Goal: Task Accomplishment & Management: Use online tool/utility

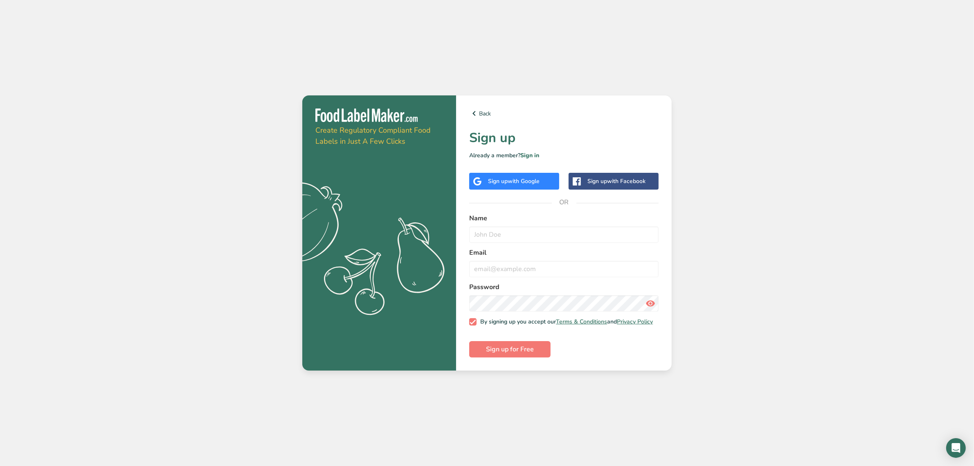
click at [536, 183] on div "Sign up with Google" at bounding box center [514, 181] width 52 height 9
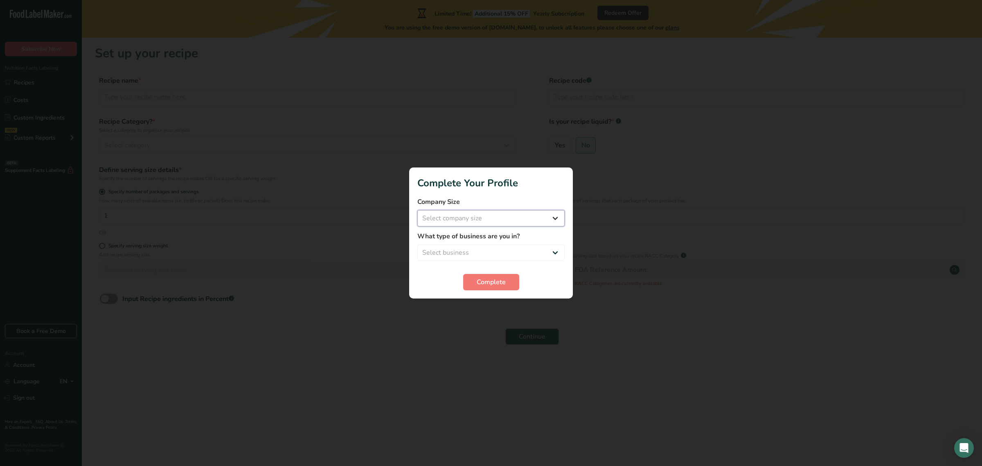
click at [508, 215] on select "Select company size Fewer than 10 Employees 10 to 50 Employees 51 to 500 Employ…" at bounding box center [490, 218] width 147 height 16
select select "1"
click at [417, 210] on select "Select company size Fewer than 10 Employees 10 to 50 Employees 51 to 500 Employ…" at bounding box center [490, 218] width 147 height 16
click at [478, 257] on select "Select business Packaged Food Manufacturer Restaurant & Cafe Bakery Meal Plans …" at bounding box center [490, 252] width 147 height 16
select select "1"
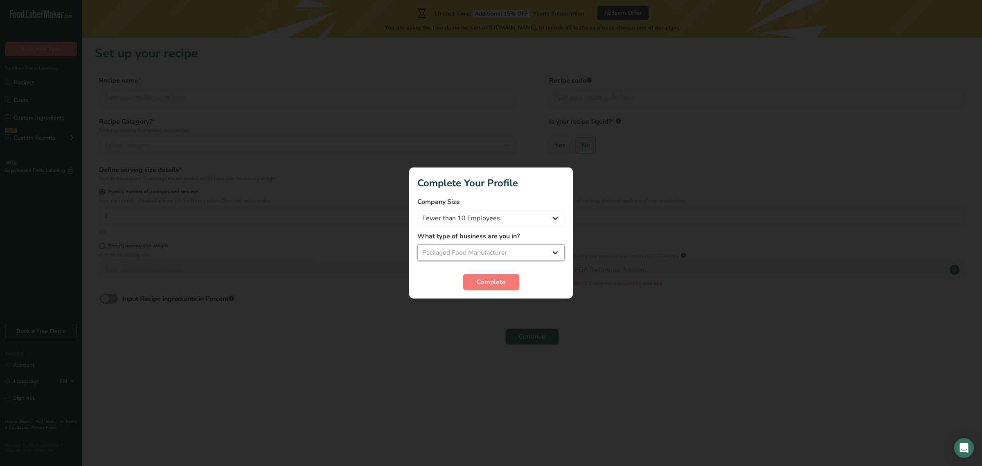
click at [417, 244] on select "Select business Packaged Food Manufacturer Restaurant & Cafe Bakery Meal Plans …" at bounding box center [490, 252] width 147 height 16
click at [502, 285] on span "Complete" at bounding box center [491, 282] width 29 height 10
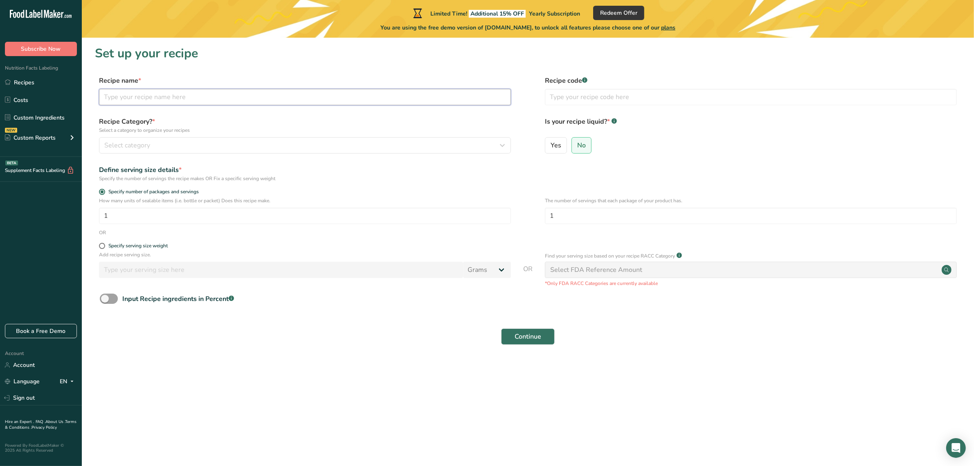
click at [229, 104] on input "text" at bounding box center [305, 97] width 412 height 16
type input "B"
type input "Spanish Style Bangus"
click at [172, 149] on div "Select category" at bounding box center [302, 145] width 397 height 10
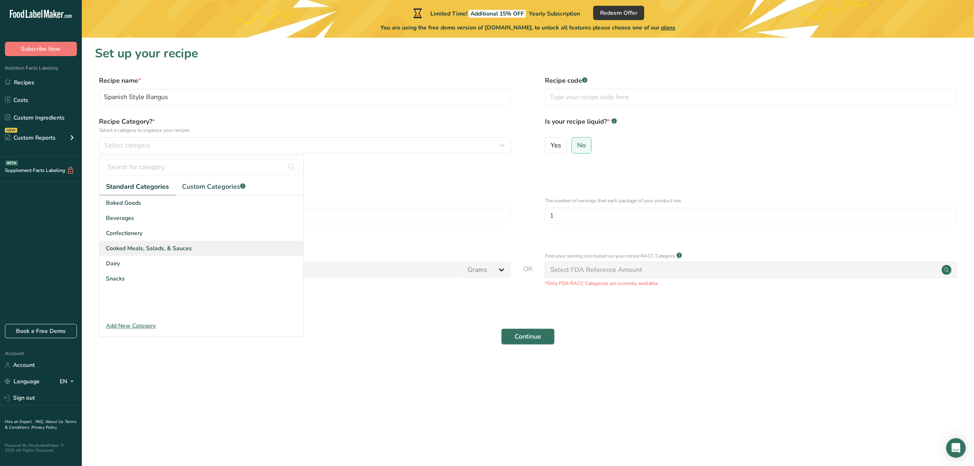
click at [136, 249] on span "Cooked Meals, Salads, & Sauces" at bounding box center [149, 248] width 86 height 9
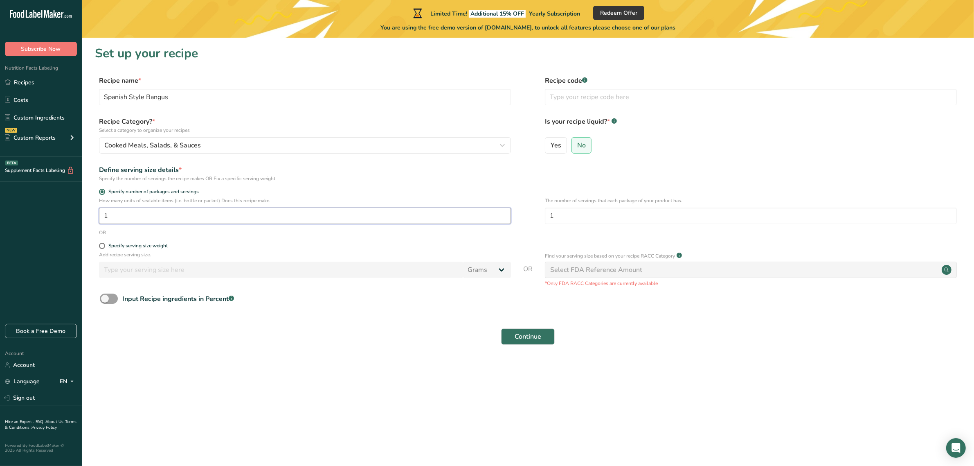
click at [142, 219] on input "1" at bounding box center [305, 215] width 412 height 16
click at [104, 243] on span at bounding box center [102, 246] width 6 height 6
click at [104, 243] on input "Specify serving size weight" at bounding box center [101, 245] width 5 height 5
radio input "true"
radio input "false"
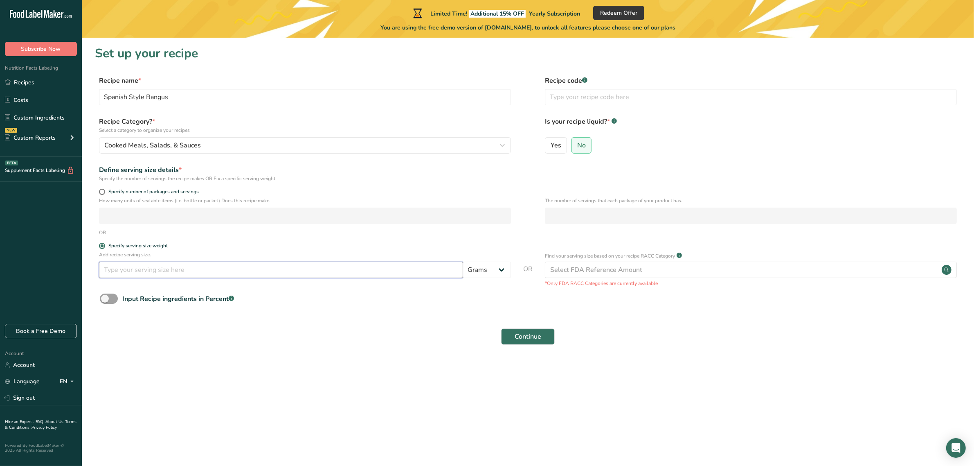
click at [123, 269] on input "number" at bounding box center [281, 269] width 364 height 16
type input "100"
click at [424, 355] on section "Set up your recipe Recipe name * Spanish Style Bangus Recipe code .a-a{fill:#34…" at bounding box center [528, 200] width 892 height 325
click at [619, 95] on input "text" at bounding box center [751, 97] width 412 height 16
click at [616, 116] on div at bounding box center [615, 117] width 4 height 2
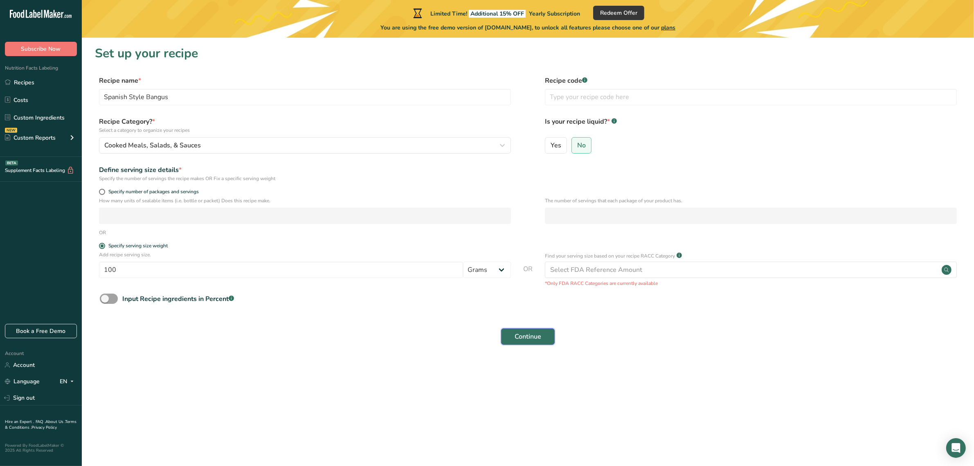
click at [545, 336] on button "Continue" at bounding box center [528, 336] width 54 height 16
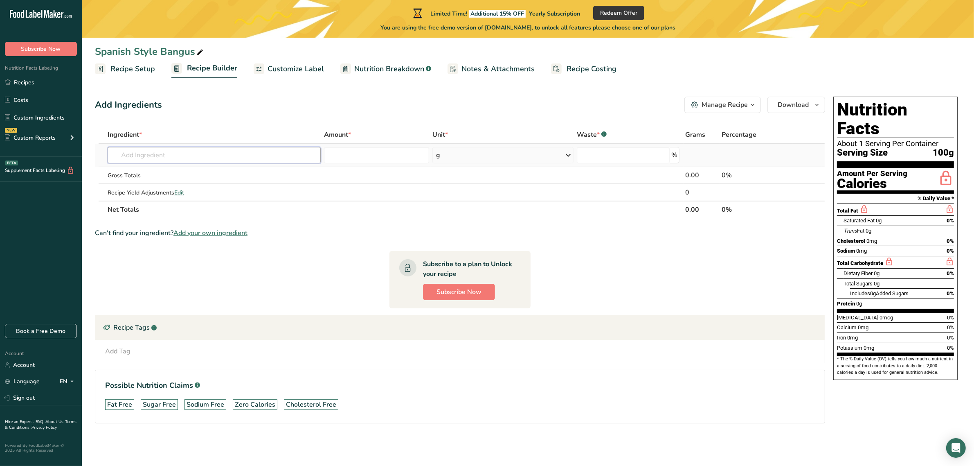
click at [218, 160] on input "text" at bounding box center [215, 155] width 214 height 16
click at [207, 162] on input "text" at bounding box center [215, 155] width 214 height 16
type input "B"
type input "milkfish"
click at [205, 238] on div "See full Results" at bounding box center [214, 239] width 201 height 9
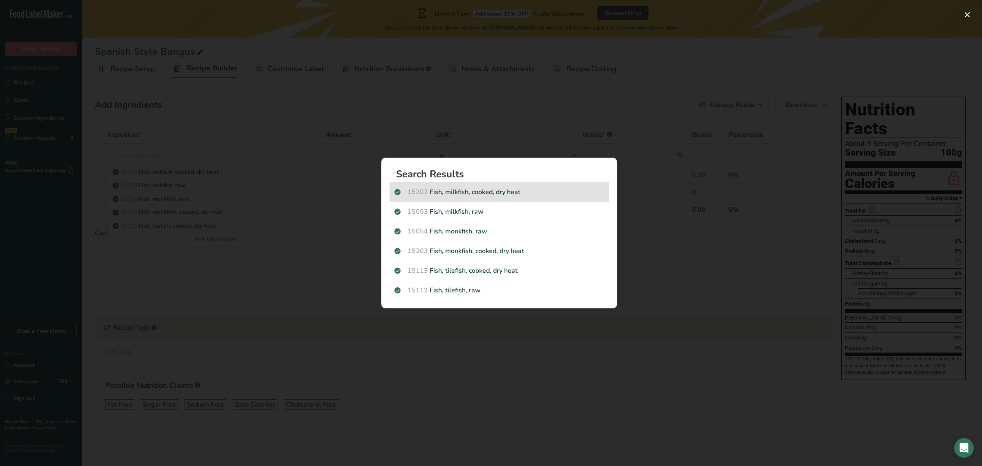
click at [478, 194] on p "15202 Fish, milkfish, cooked, dry heat" at bounding box center [499, 192] width 210 height 10
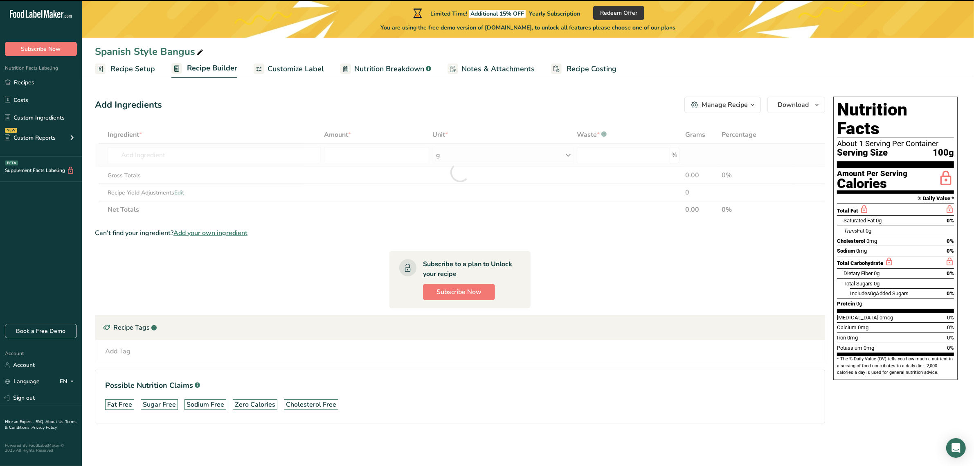
type input "0"
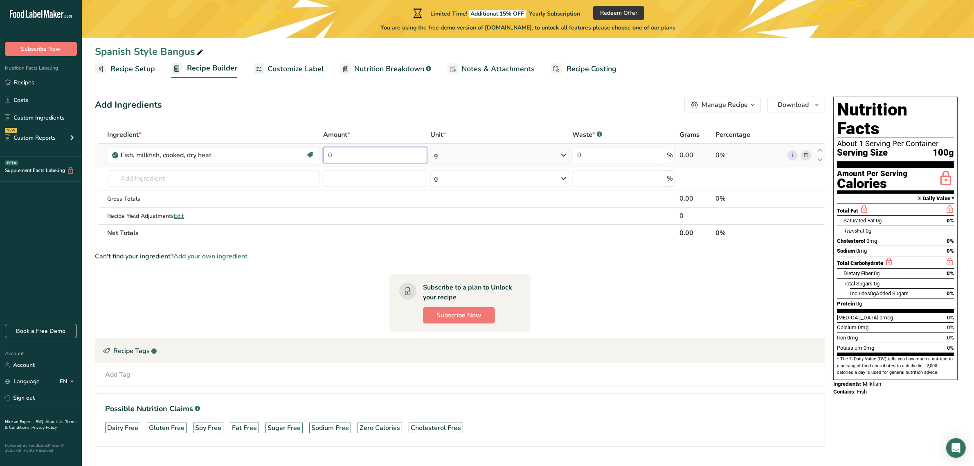
click at [379, 161] on input "0" at bounding box center [375, 155] width 104 height 16
type input "200"
click at [551, 244] on section "Ingredient * Amount * Unit * Waste * .a-a{fill:#347362;}.b-a{fill:#fff;} Grams …" at bounding box center [460, 293] width 730 height 334
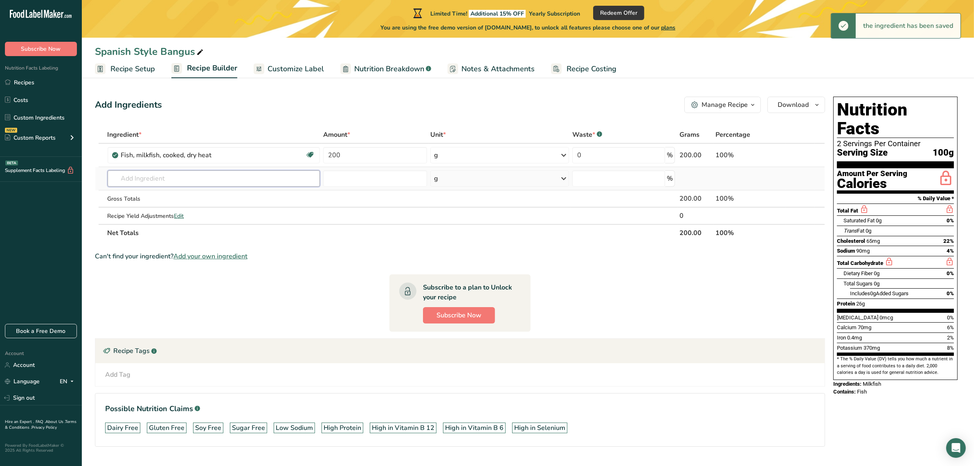
click at [268, 180] on input "text" at bounding box center [214, 178] width 213 height 16
click at [201, 176] on input "text" at bounding box center [214, 178] width 213 height 16
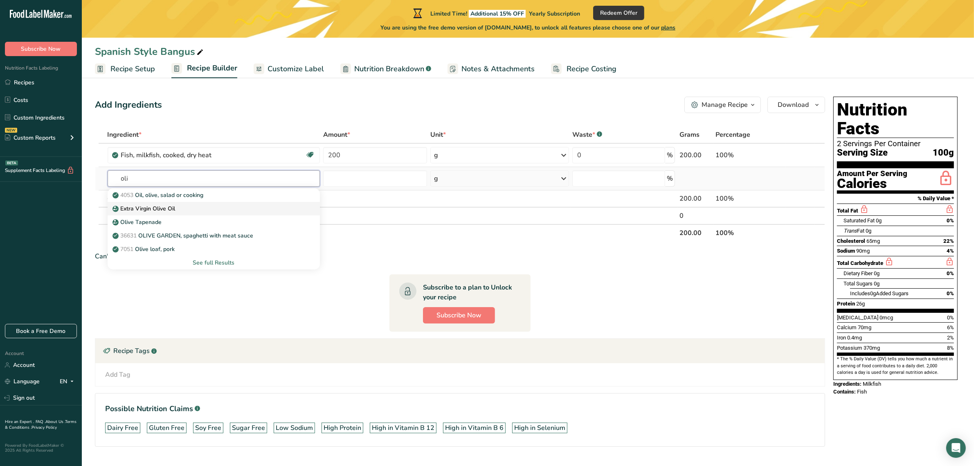
type input "oli"
click at [160, 214] on link "Extra Virgin Olive Oil" at bounding box center [214, 209] width 213 height 14
type input "Extra Virgin Olive Oil"
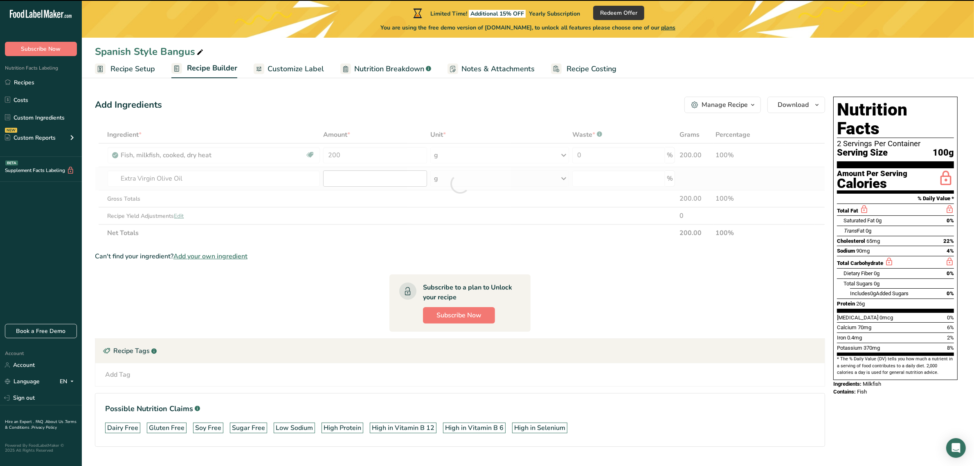
type input "0"
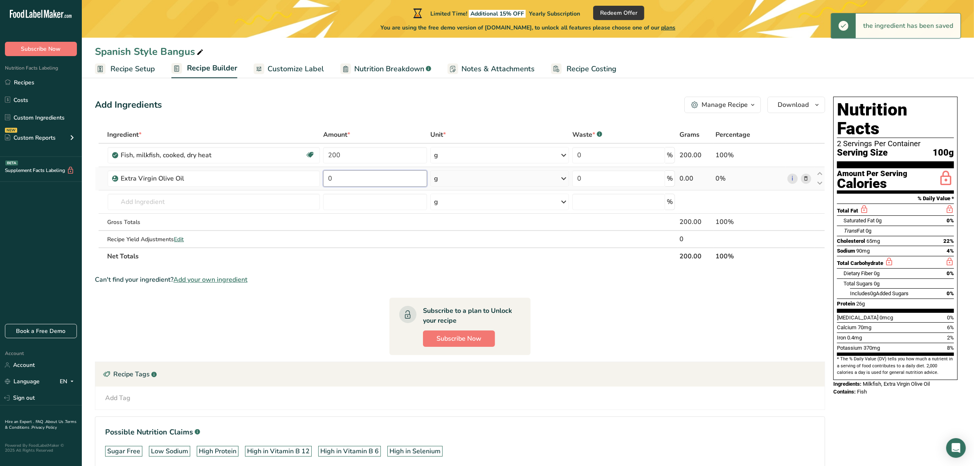
click at [383, 180] on input "0" at bounding box center [375, 178] width 104 height 16
type input "100"
click at [291, 204] on div "Ingredient * Amount * Unit * Waste * .a-a{fill:#347362;}.b-a{fill:#fff;} Grams …" at bounding box center [460, 195] width 730 height 139
click at [211, 203] on input "text" at bounding box center [214, 202] width 213 height 16
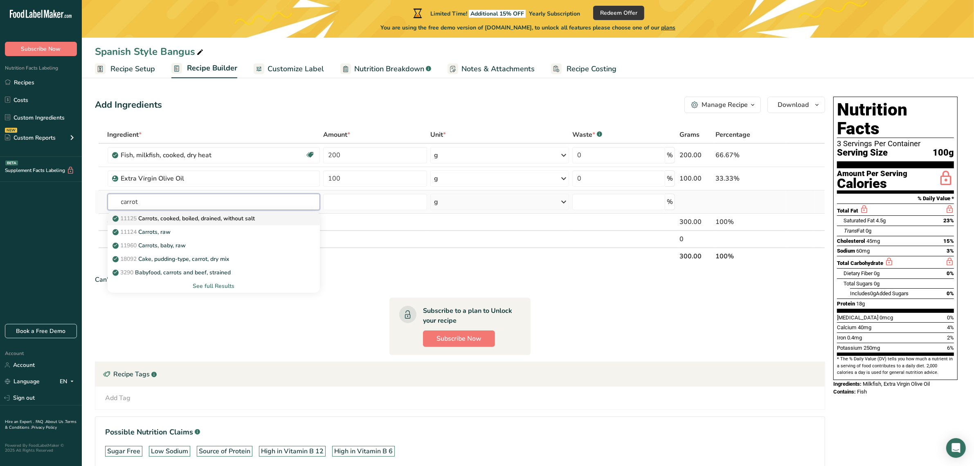
type input "carrot"
click at [168, 219] on p "11125 Carrots, cooked, boiled, drained, without salt" at bounding box center [184, 218] width 141 height 9
type input "Carrots, cooked, boiled, drained, without salt"
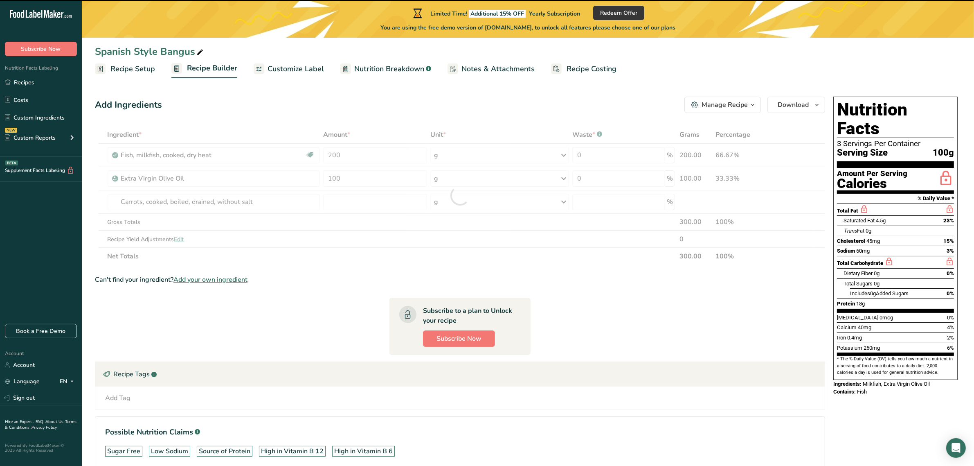
click at [346, 203] on div at bounding box center [460, 195] width 730 height 139
type input "0"
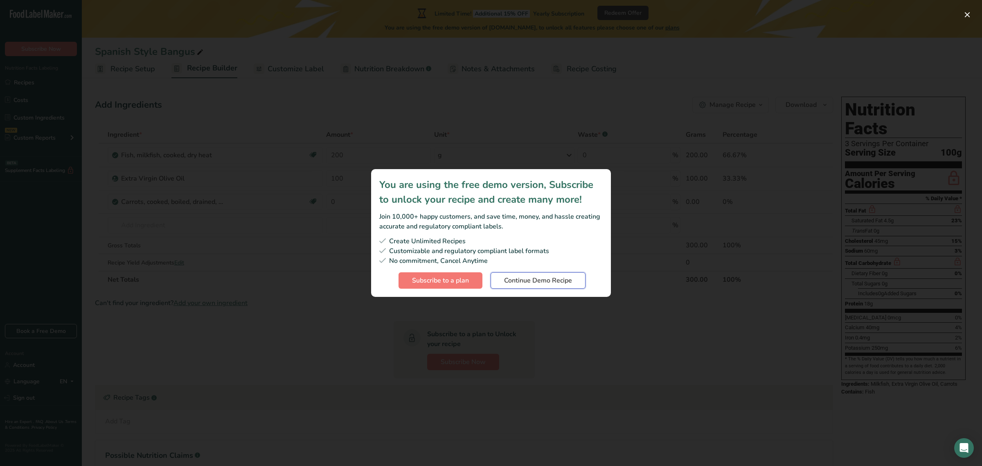
click at [528, 281] on span "Continue Demo Recipe" at bounding box center [538, 280] width 68 height 10
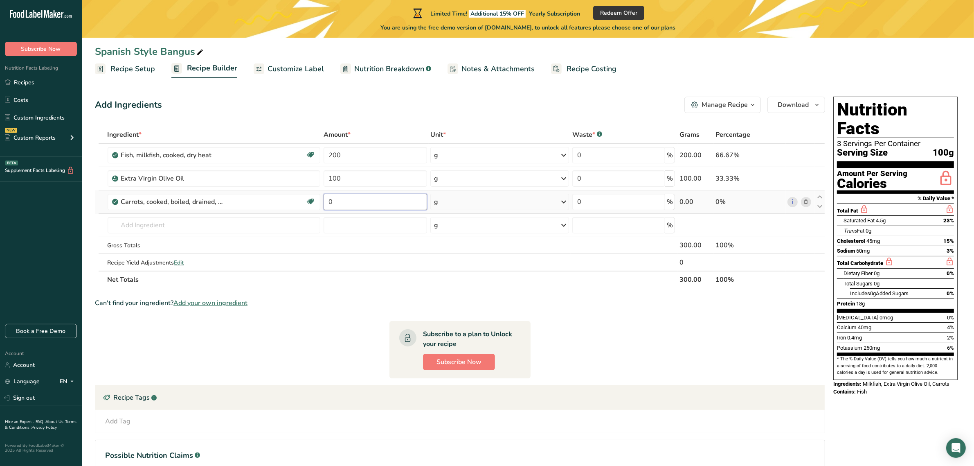
click at [351, 205] on input "0" at bounding box center [376, 202] width 104 height 16
type input "80"
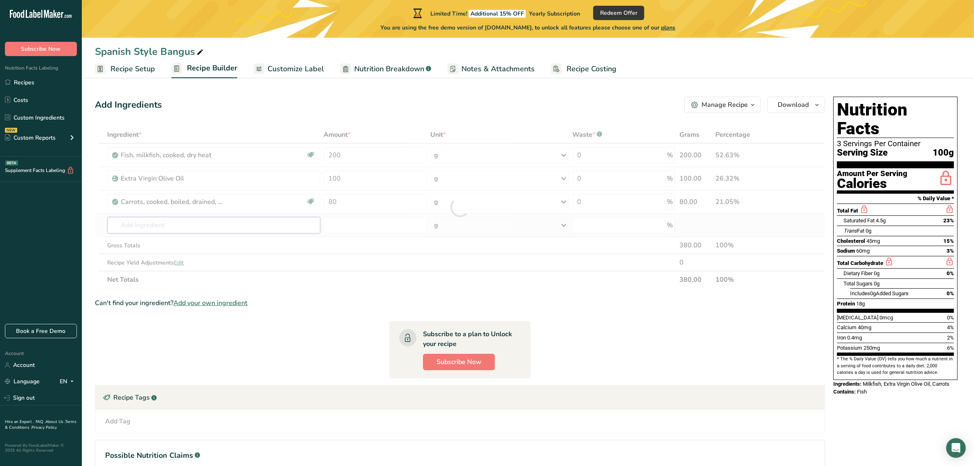
click at [255, 232] on div "Ingredient * Amount * Unit * Waste * .a-a{fill:#347362;}.b-a{fill:#fff;} Grams …" at bounding box center [460, 207] width 730 height 162
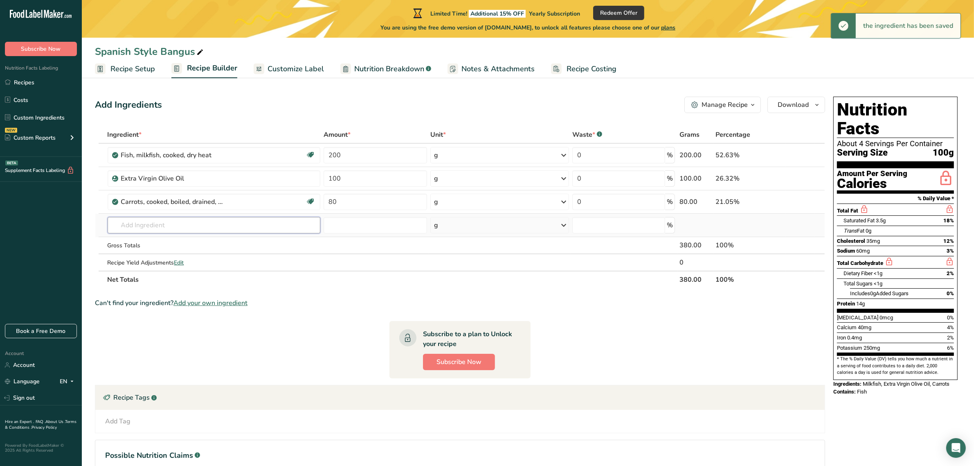
click at [259, 230] on input "text" at bounding box center [214, 225] width 213 height 16
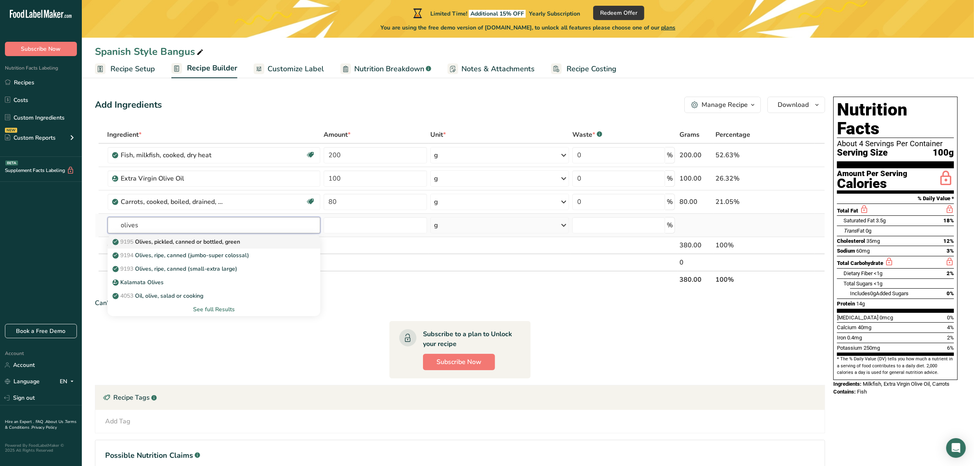
type input "olives"
click at [186, 240] on p "9195 Olives, pickled, canned or bottled, green" at bounding box center [177, 241] width 126 height 9
type input "Olives, pickled, canned or bottled, green"
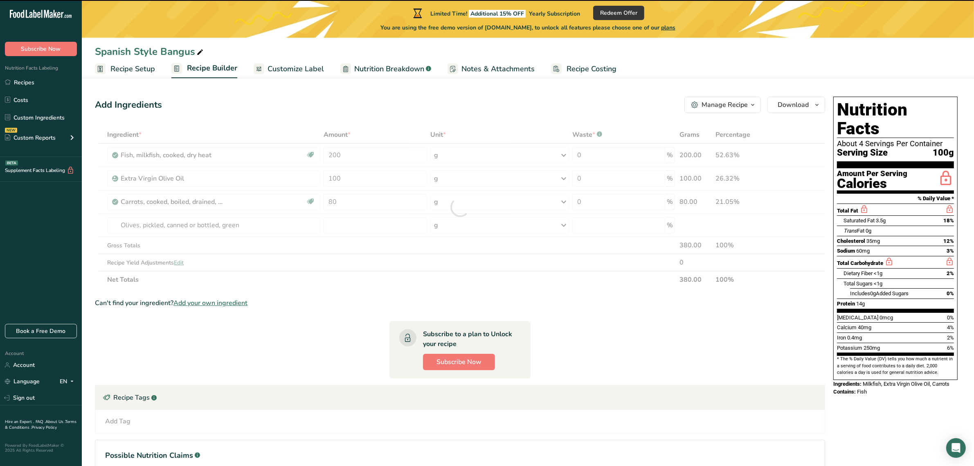
type input "0"
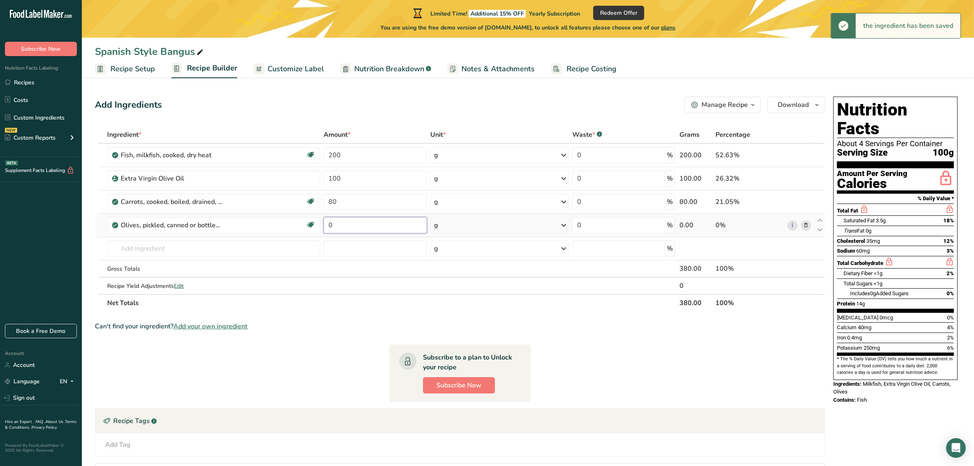
click at [389, 226] on input "0" at bounding box center [376, 225] width 104 height 16
type input "8"
type input "50"
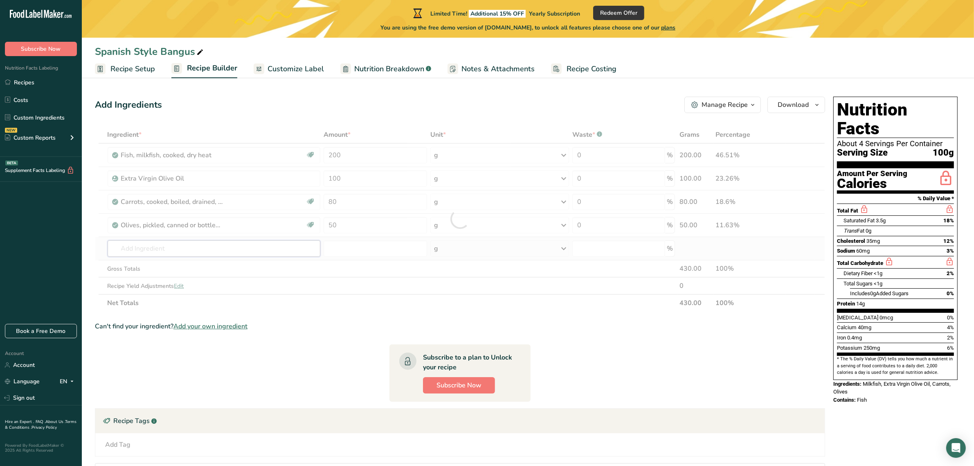
click at [273, 244] on div "Ingredient * Amount * Unit * Waste * .a-a{fill:#347362;}.b-a{fill:#fff;} Grams …" at bounding box center [460, 218] width 730 height 185
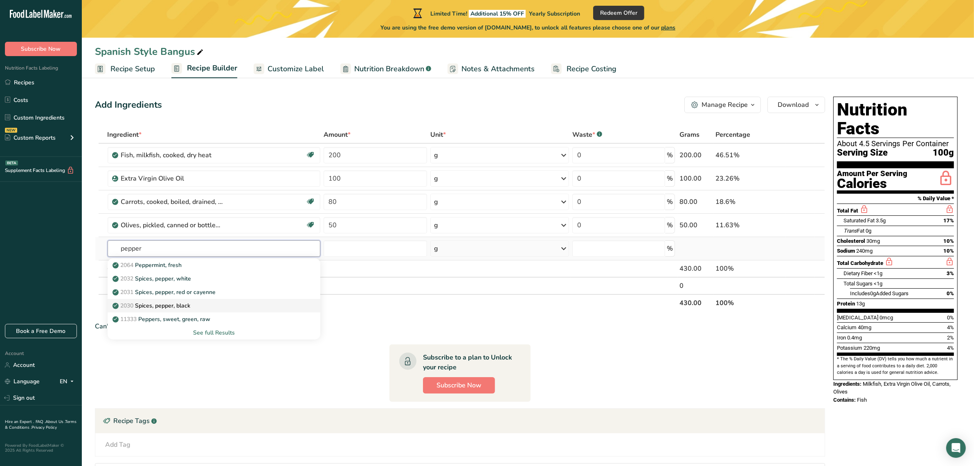
type input "pepper"
click at [199, 305] on div "2030 Spices, pepper, black" at bounding box center [207, 305] width 187 height 9
type input "Spices, pepper, black"
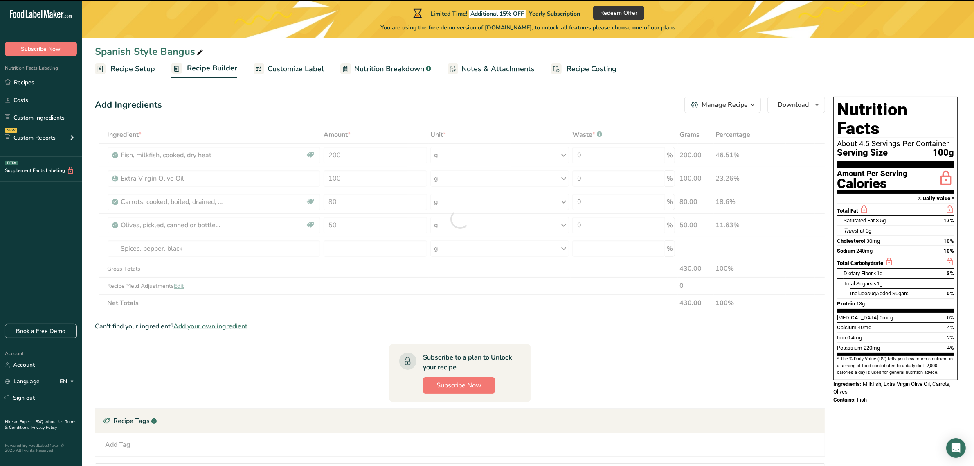
type input "0"
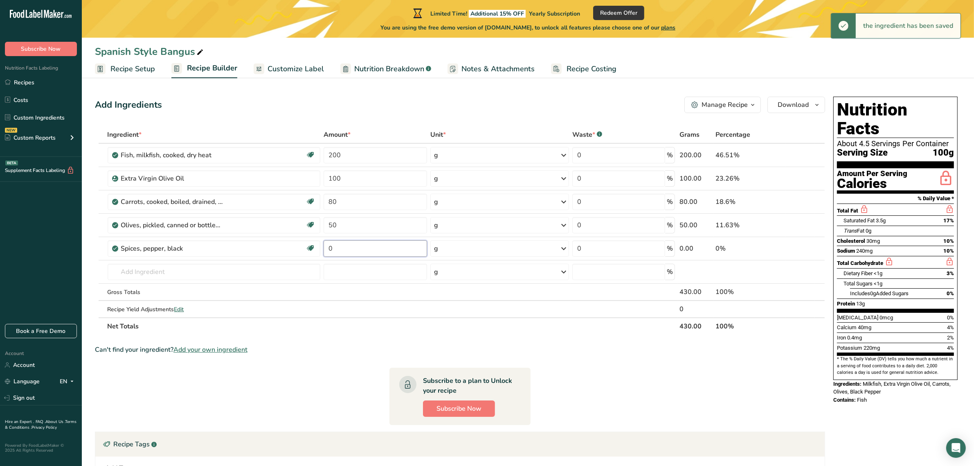
click at [367, 252] on input "0" at bounding box center [376, 248] width 104 height 16
type input "1"
click at [289, 274] on div "Ingredient * Amount * Unit * Waste * .a-a{fill:#347362;}.b-a{fill:#fff;} Grams …" at bounding box center [460, 230] width 730 height 209
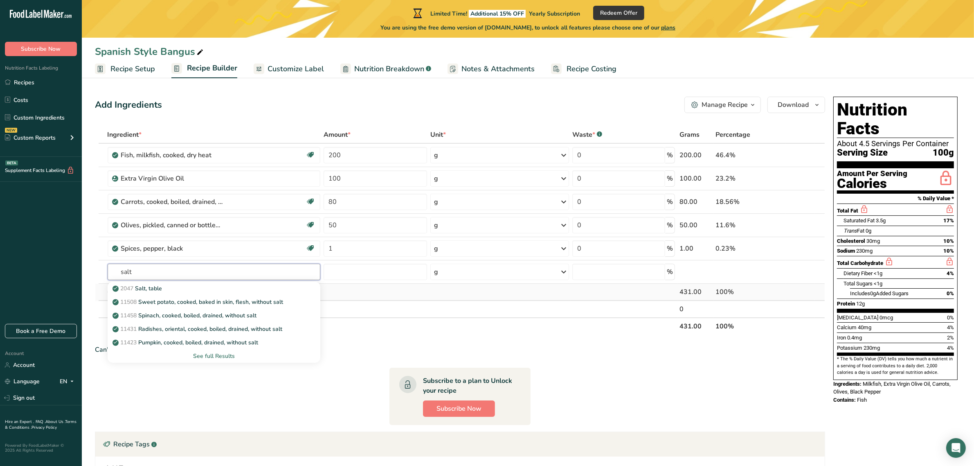
type input "salt"
click at [265, 293] on link "2047 Salt, table" at bounding box center [214, 289] width 213 height 14
type input "Salt, table"
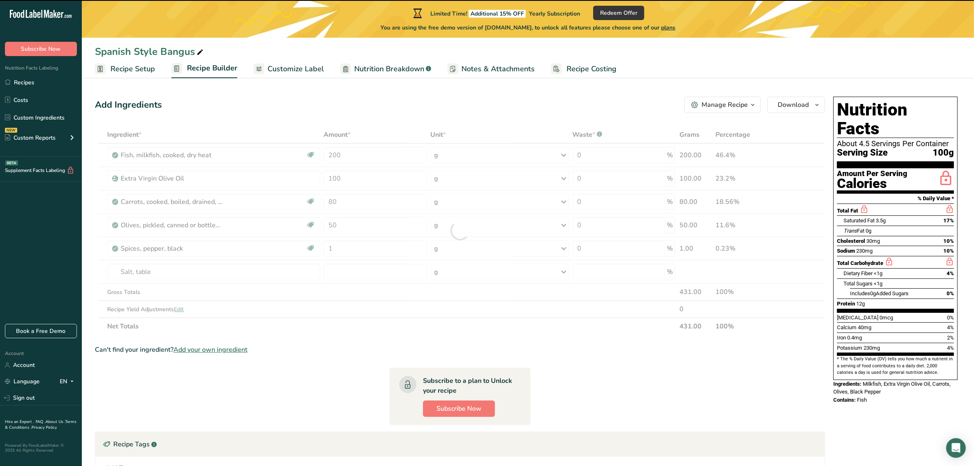
click at [357, 267] on div at bounding box center [460, 230] width 730 height 209
click at [357, 270] on div at bounding box center [460, 230] width 730 height 209
type input "0"
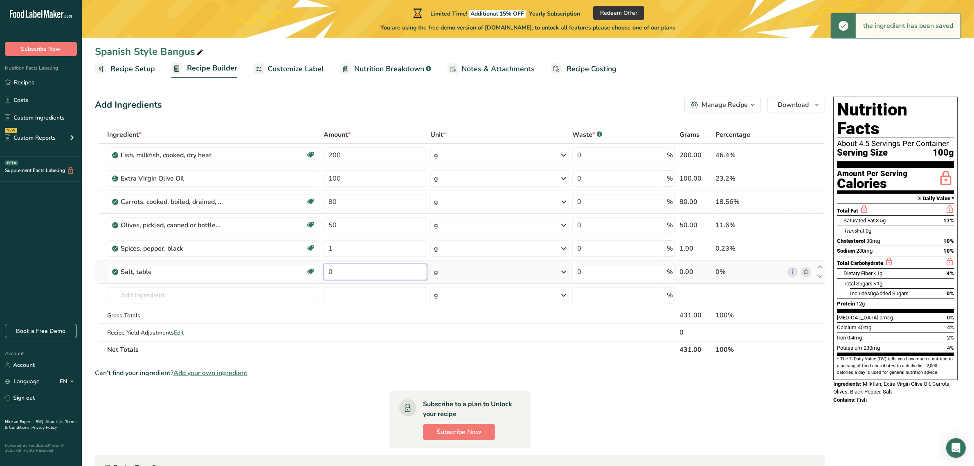
click at [353, 275] on input "0" at bounding box center [376, 272] width 104 height 16
type input "1"
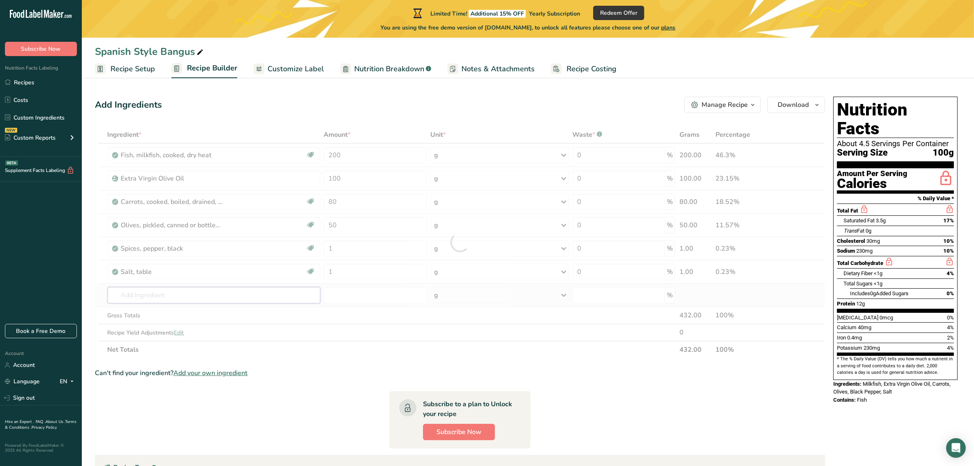
click at [174, 300] on div "Ingredient * Amount * Unit * Waste * .a-a{fill:#347362;}.b-a{fill:#fff;} Grams …" at bounding box center [460, 242] width 730 height 232
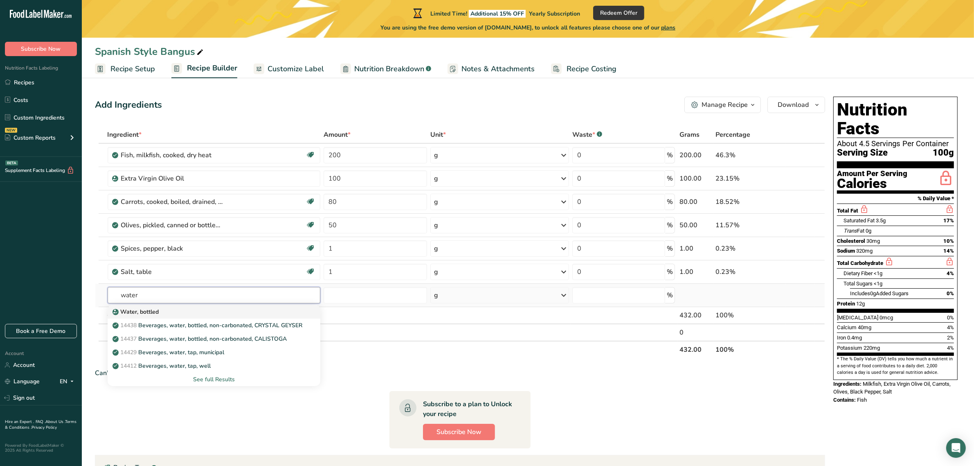
type input "water"
click at [198, 309] on div "Water, bottled" at bounding box center [207, 311] width 187 height 9
type input "Water, bottled"
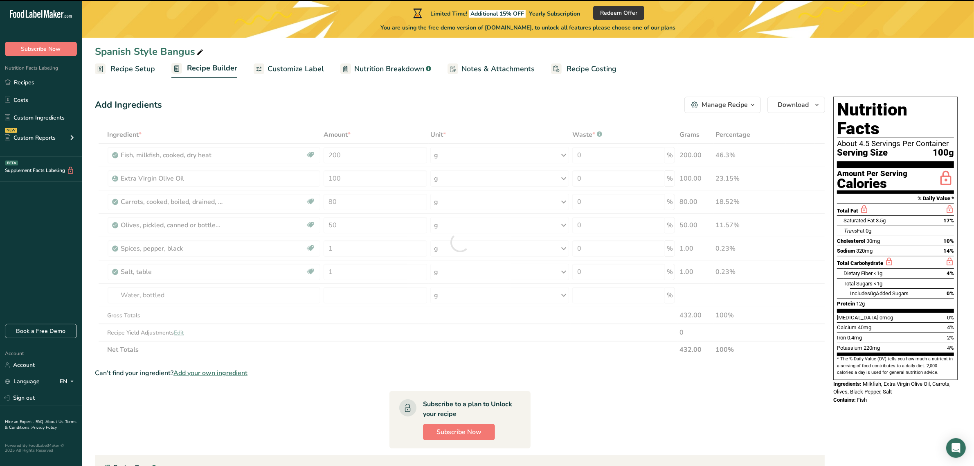
type input "0"
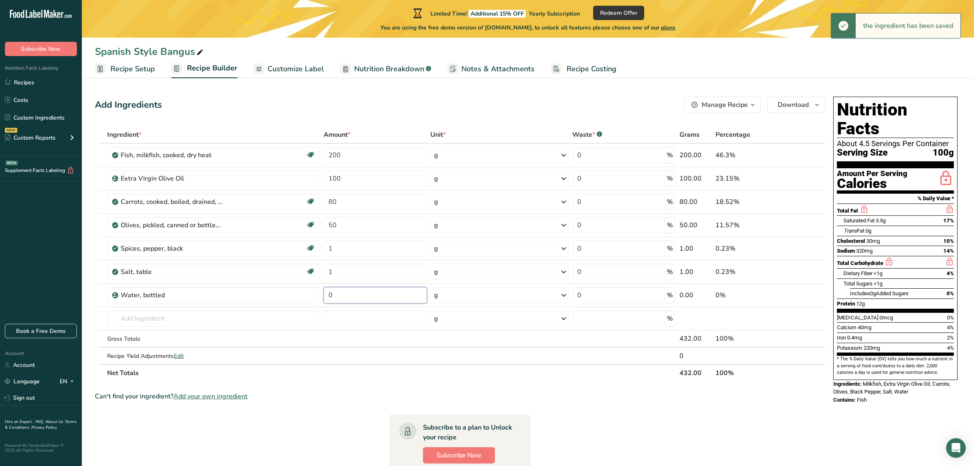
click at [362, 295] on input "0" at bounding box center [376, 295] width 104 height 16
type input "50"
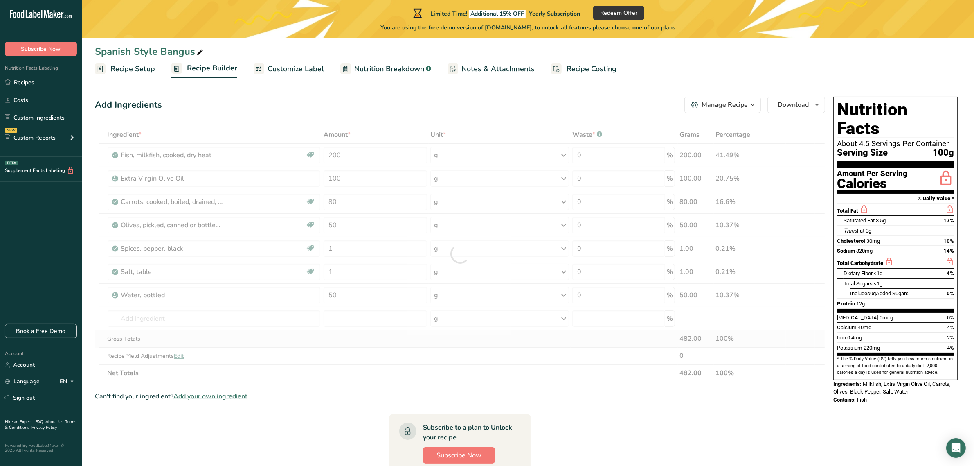
click at [293, 340] on div "Ingredient * Amount * Unit * Waste * .a-a{fill:#347362;}.b-a{fill:#fff;} Grams …" at bounding box center [460, 253] width 730 height 255
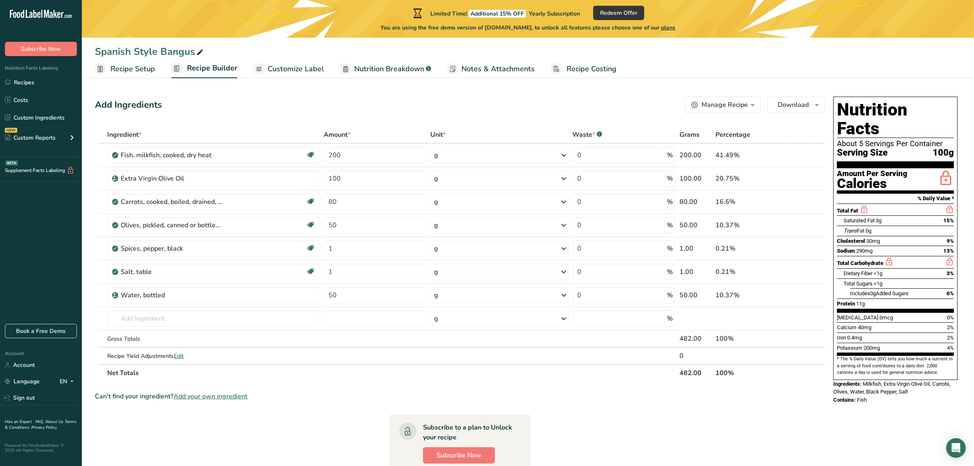
click at [322, 412] on section "Ingredient * Amount * Unit * Waste * .a-a{fill:#347362;}.b-a{fill:#fff;} Grams …" at bounding box center [460, 362] width 730 height 473
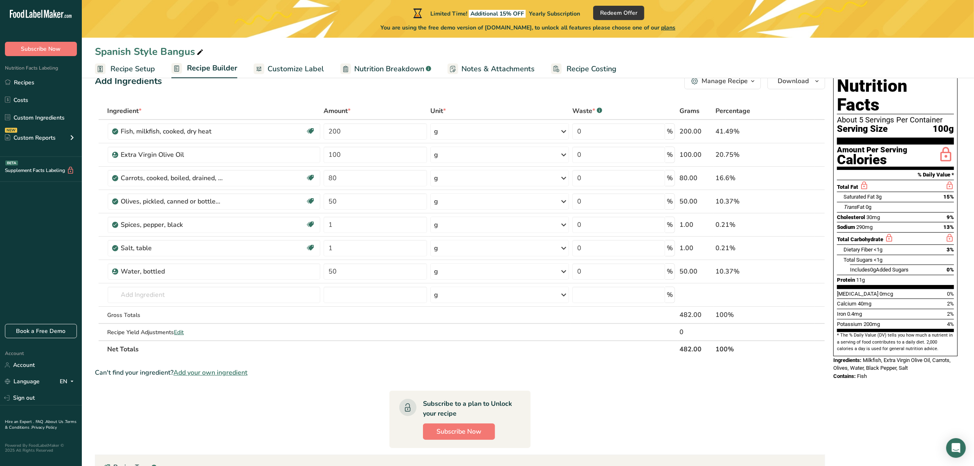
scroll to position [7, 0]
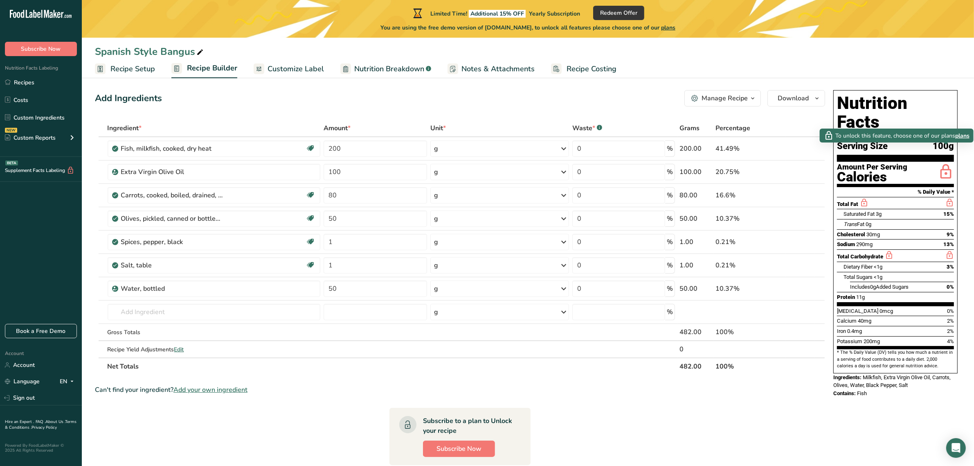
click at [961, 134] on span "plans" at bounding box center [962, 135] width 14 height 9
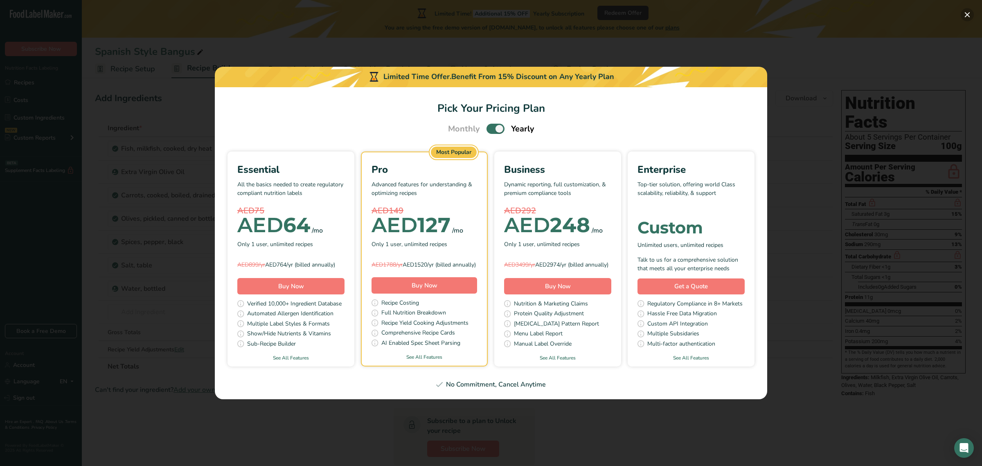
click at [968, 20] on button "Pick Your Pricing Plan Modal" at bounding box center [967, 14] width 13 height 13
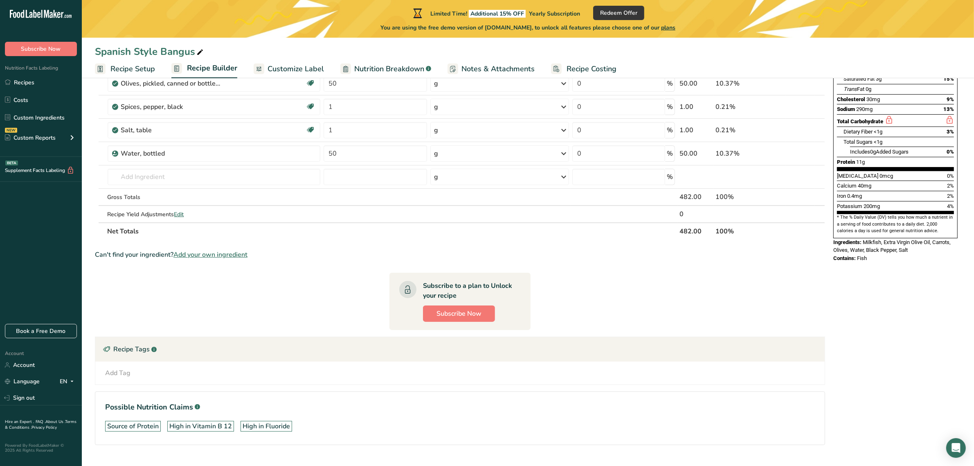
scroll to position [160, 0]
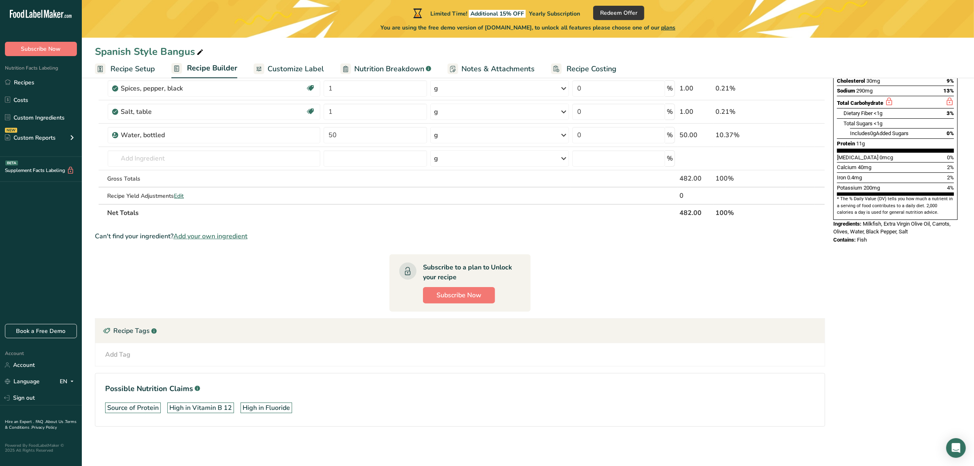
click at [914, 246] on div "Nutrition Facts About 5 Servings Per Container Serving Size 100g Amount Per Ser…" at bounding box center [895, 192] width 131 height 519
